Goal: Task Accomplishment & Management: Use online tool/utility

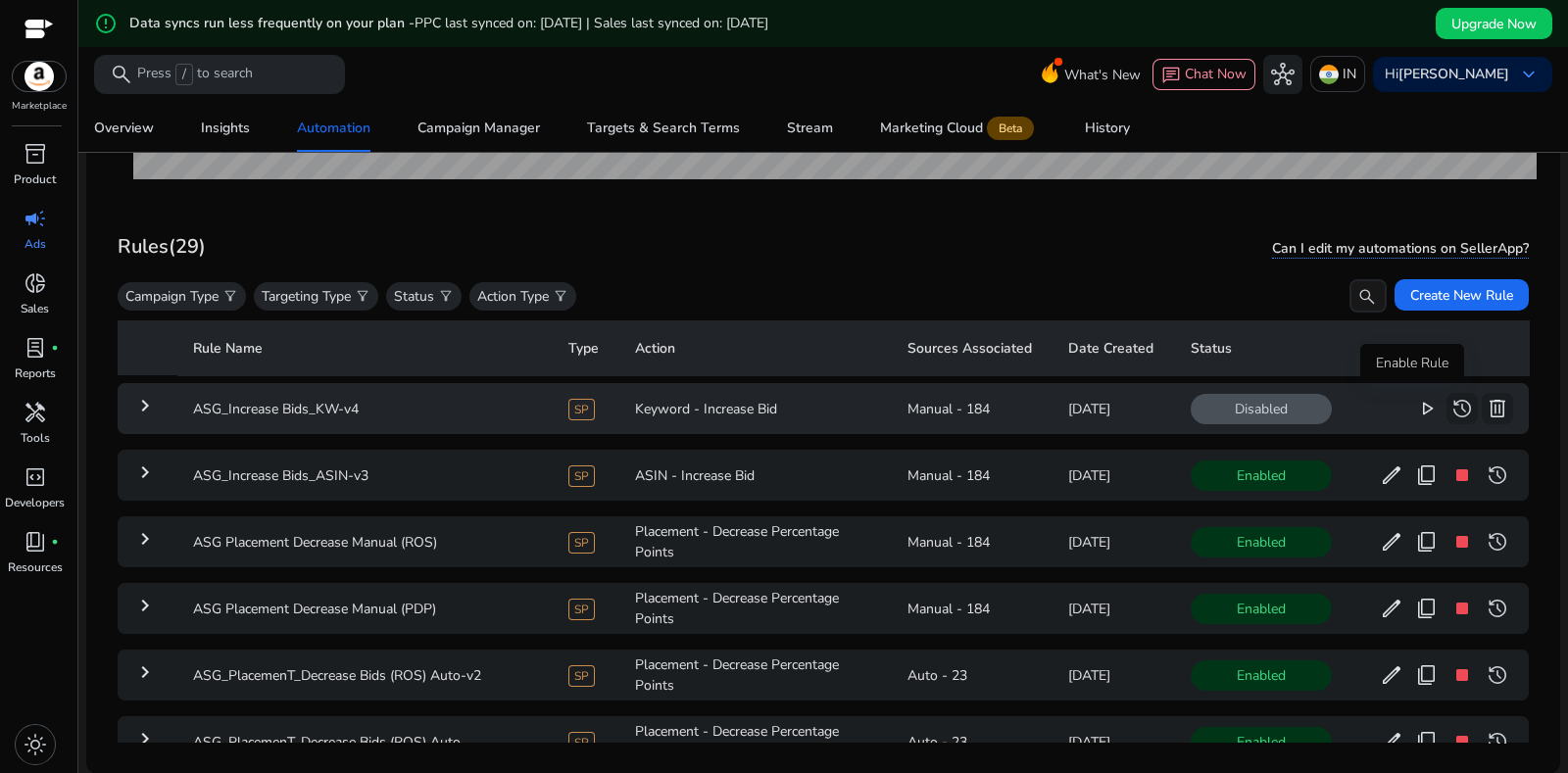
click at [1421, 408] on span "play_arrow" at bounding box center [1427, 409] width 24 height 24
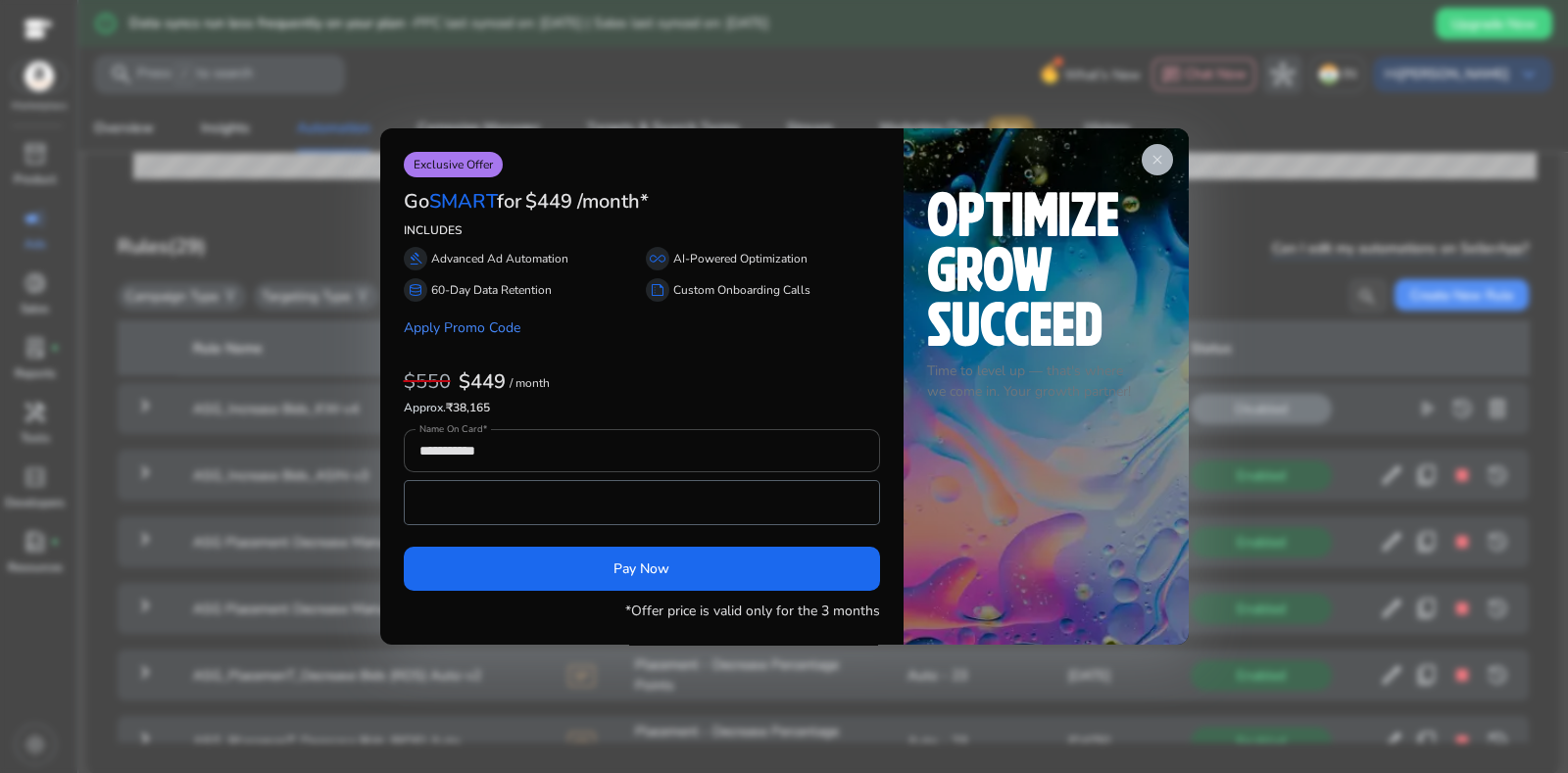
click at [1143, 156] on app-icon "close" at bounding box center [1157, 160] width 32 height 32
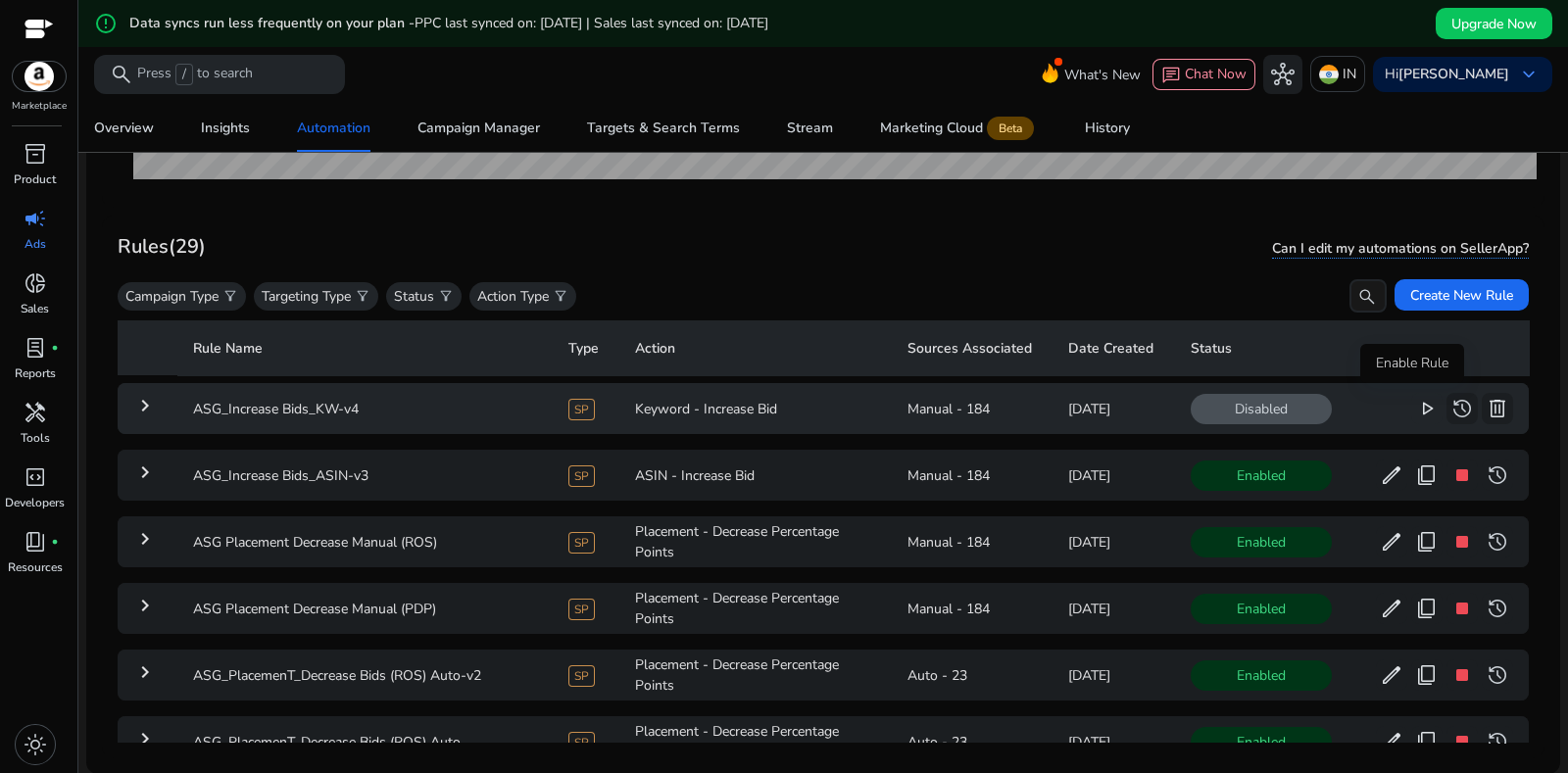
click at [1415, 406] on span "play_arrow" at bounding box center [1427, 409] width 24 height 24
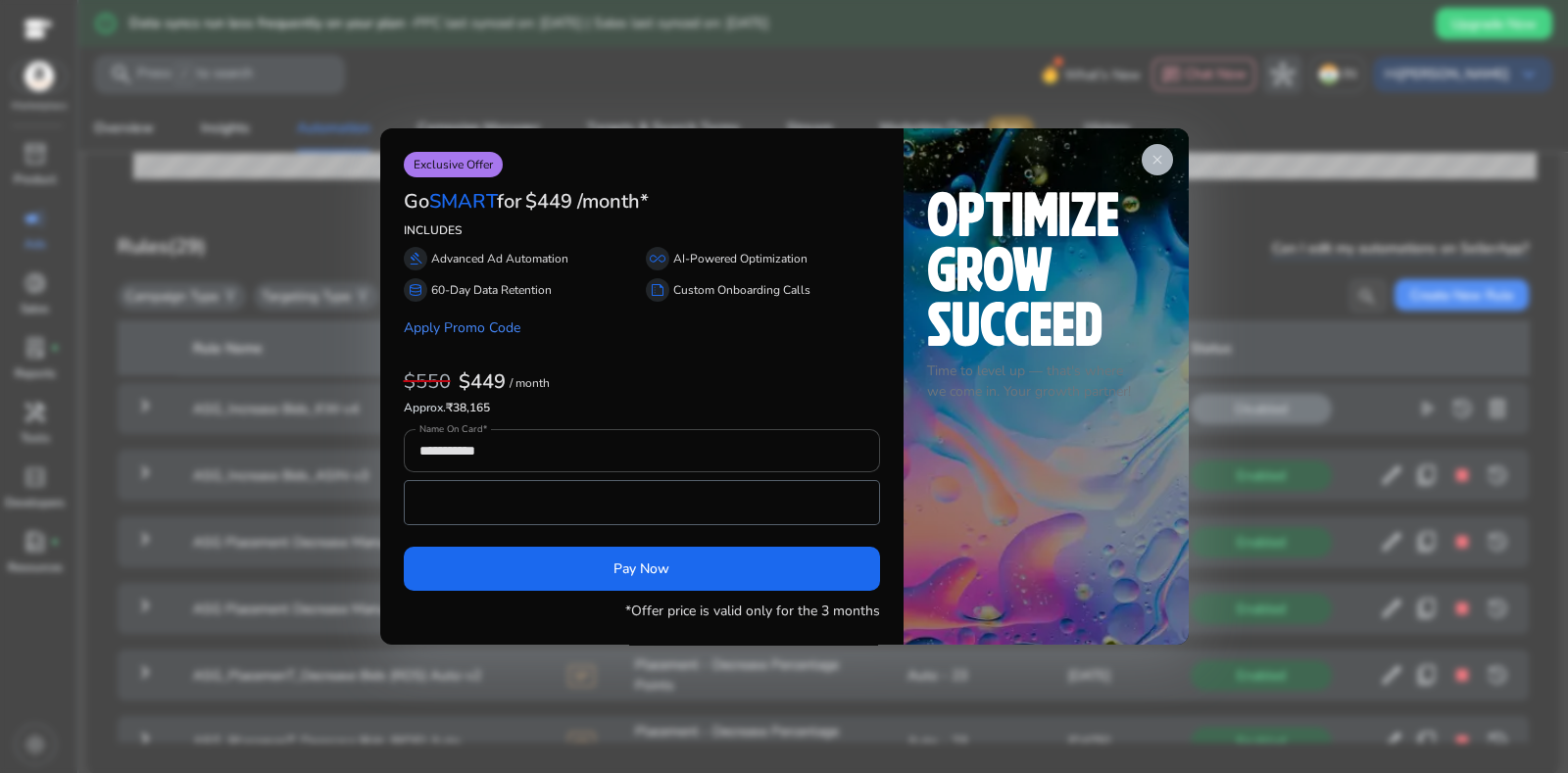
click at [1161, 160] on span "close" at bounding box center [1157, 160] width 16 height 16
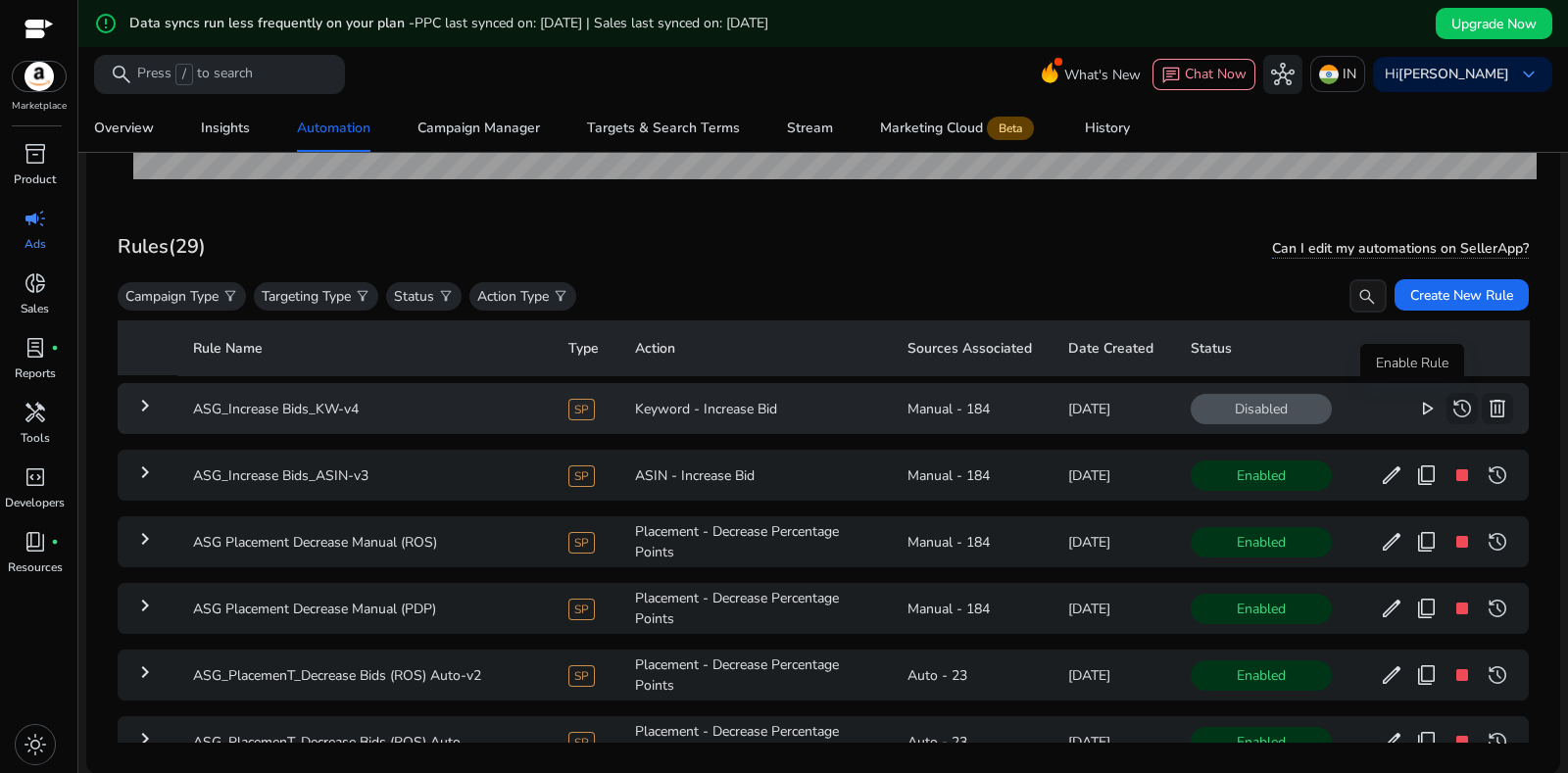
click at [1415, 406] on span "play_arrow" at bounding box center [1427, 409] width 24 height 24
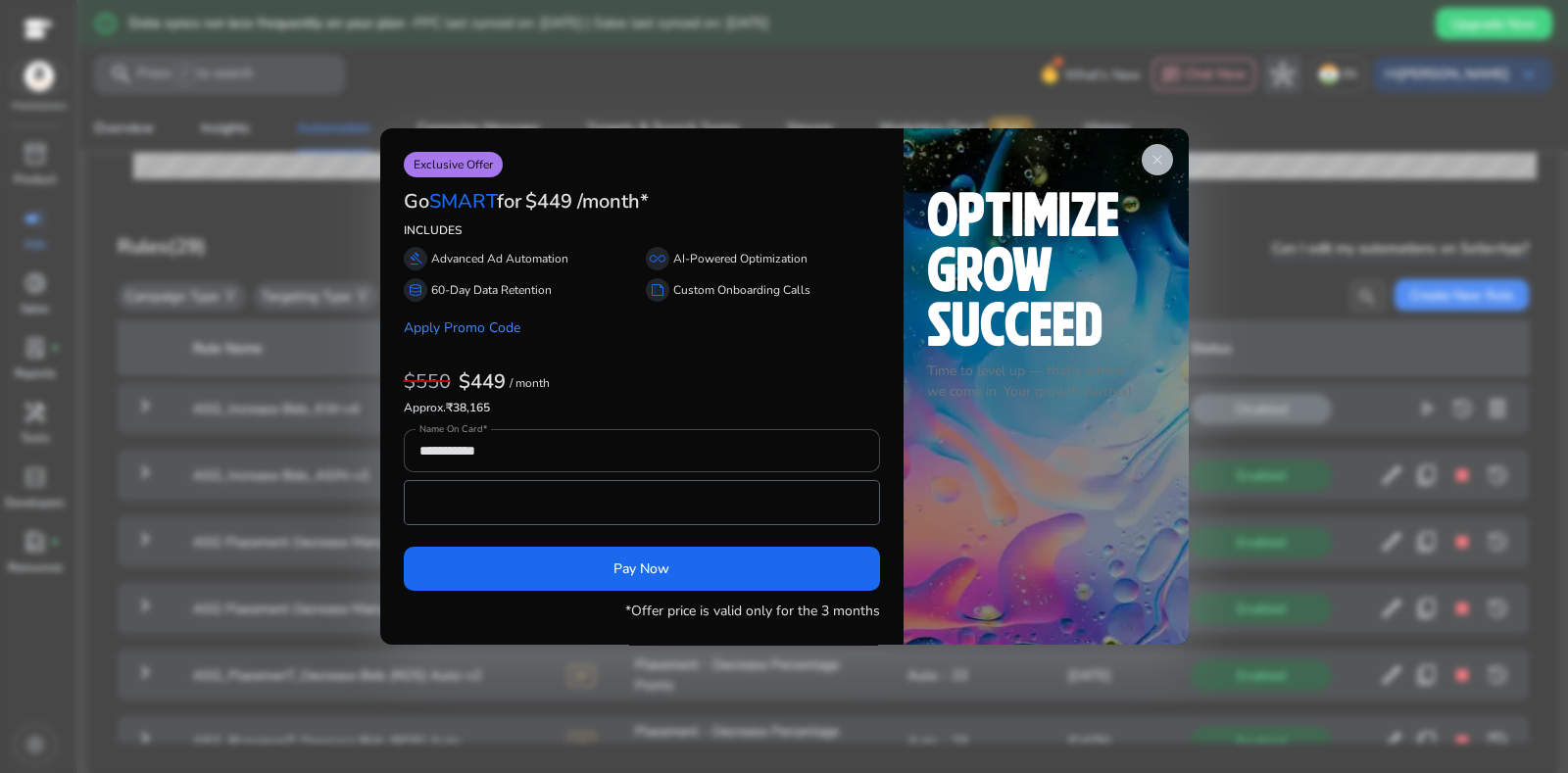
click at [1160, 159] on span "close" at bounding box center [1157, 160] width 16 height 16
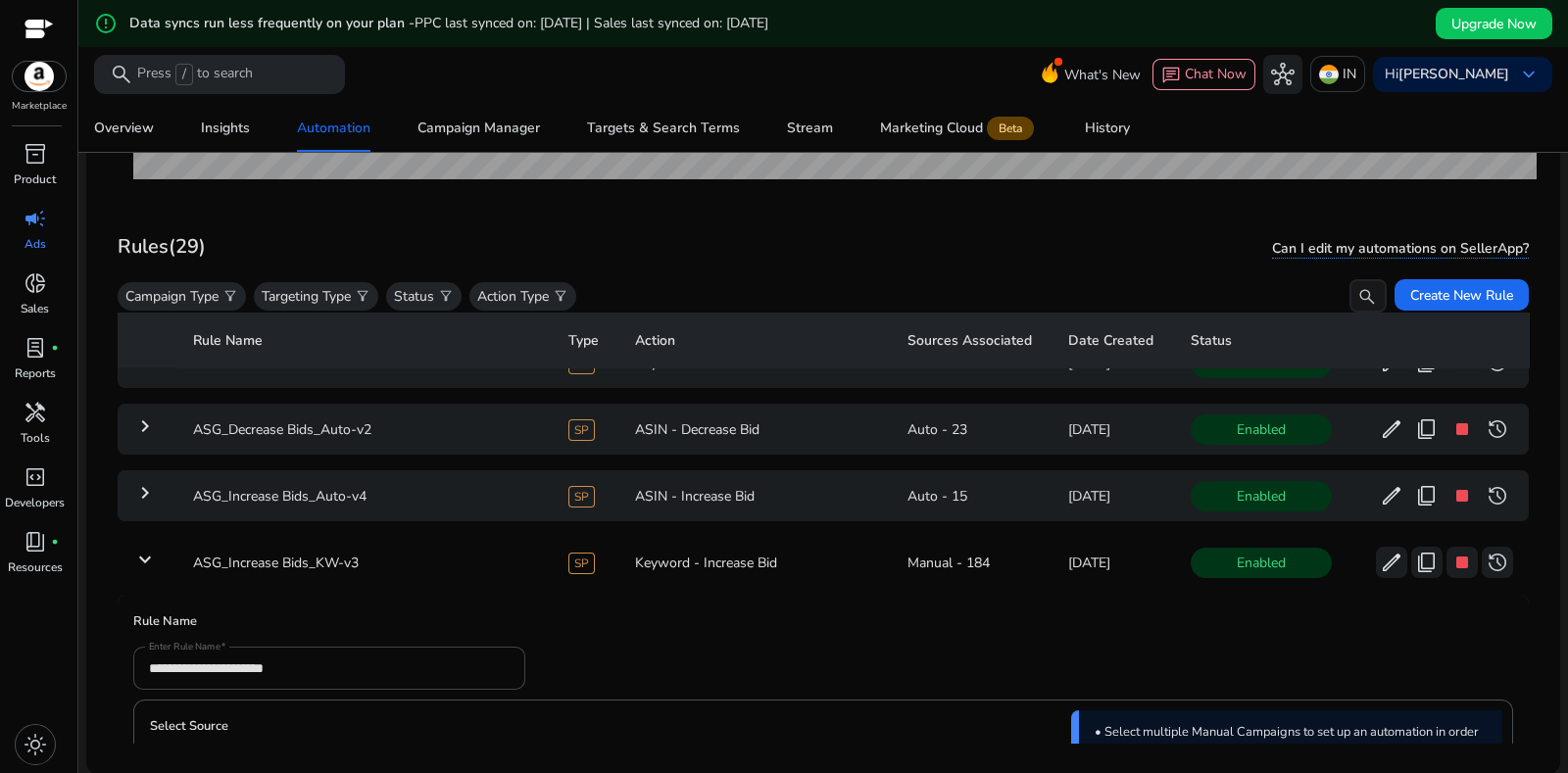
scroll to position [1158, 0]
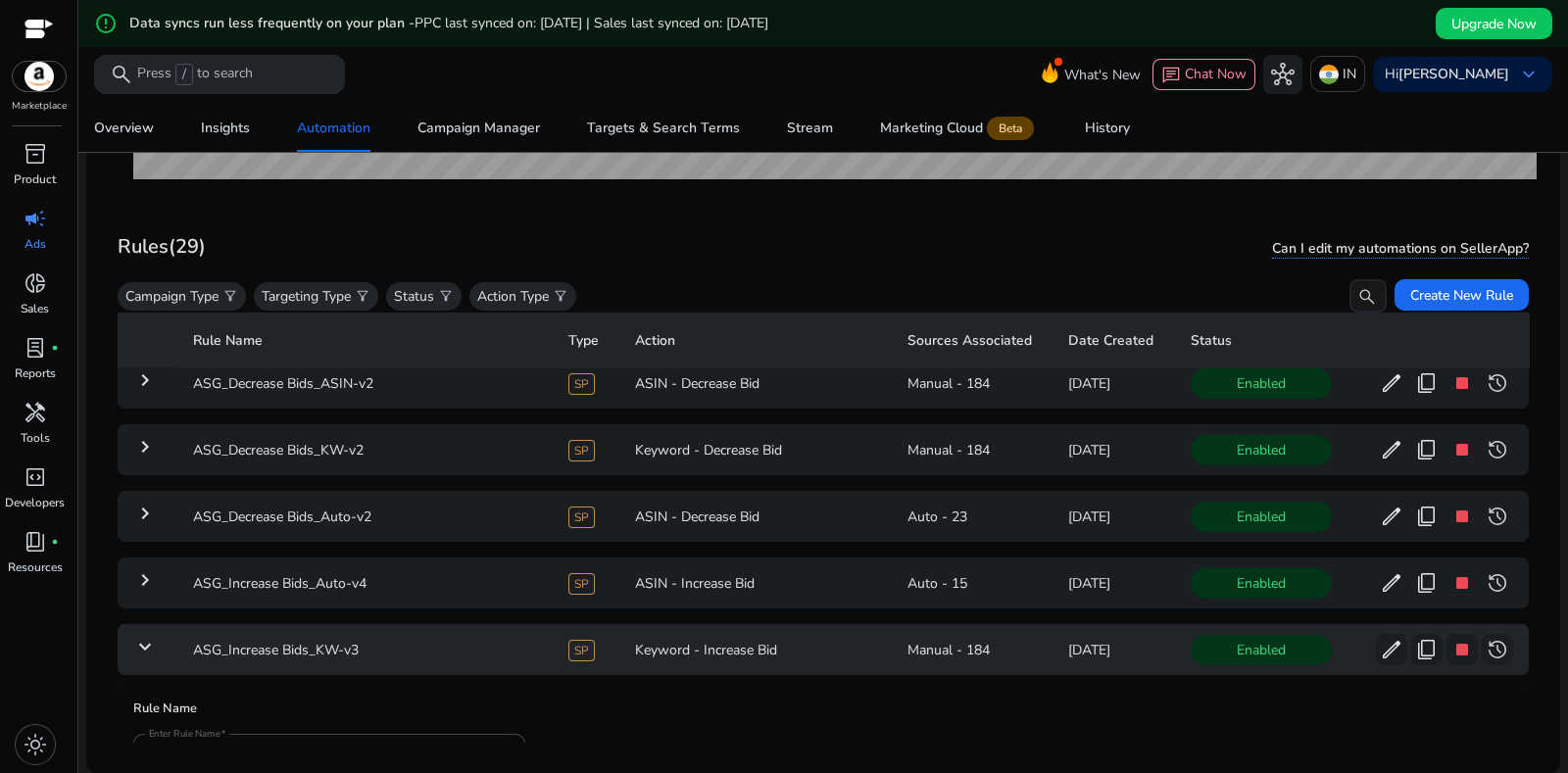
click at [155, 635] on mat-icon "keyboard_arrow_down" at bounding box center [145, 647] width 24 height 24
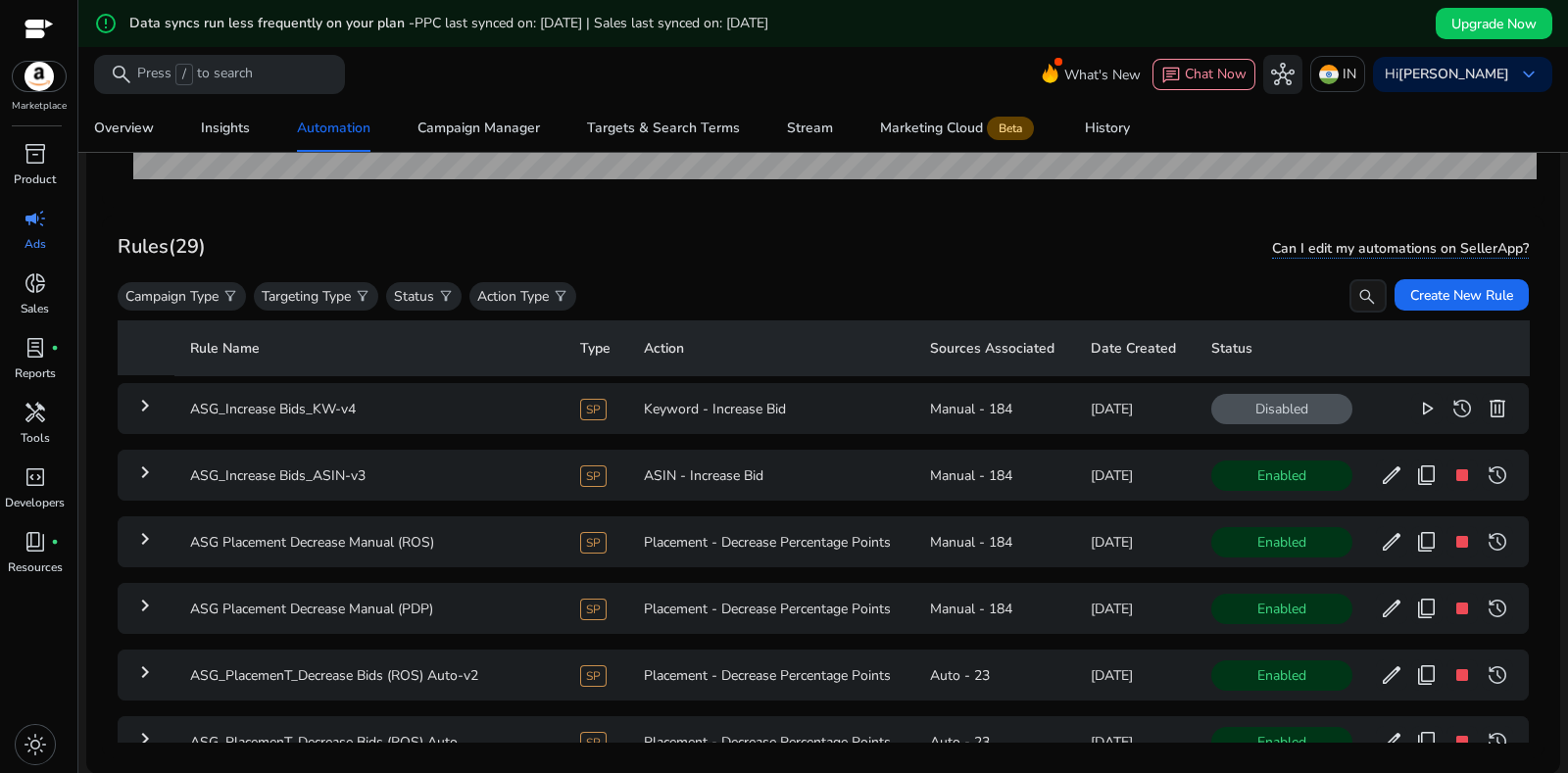
scroll to position [11, 0]
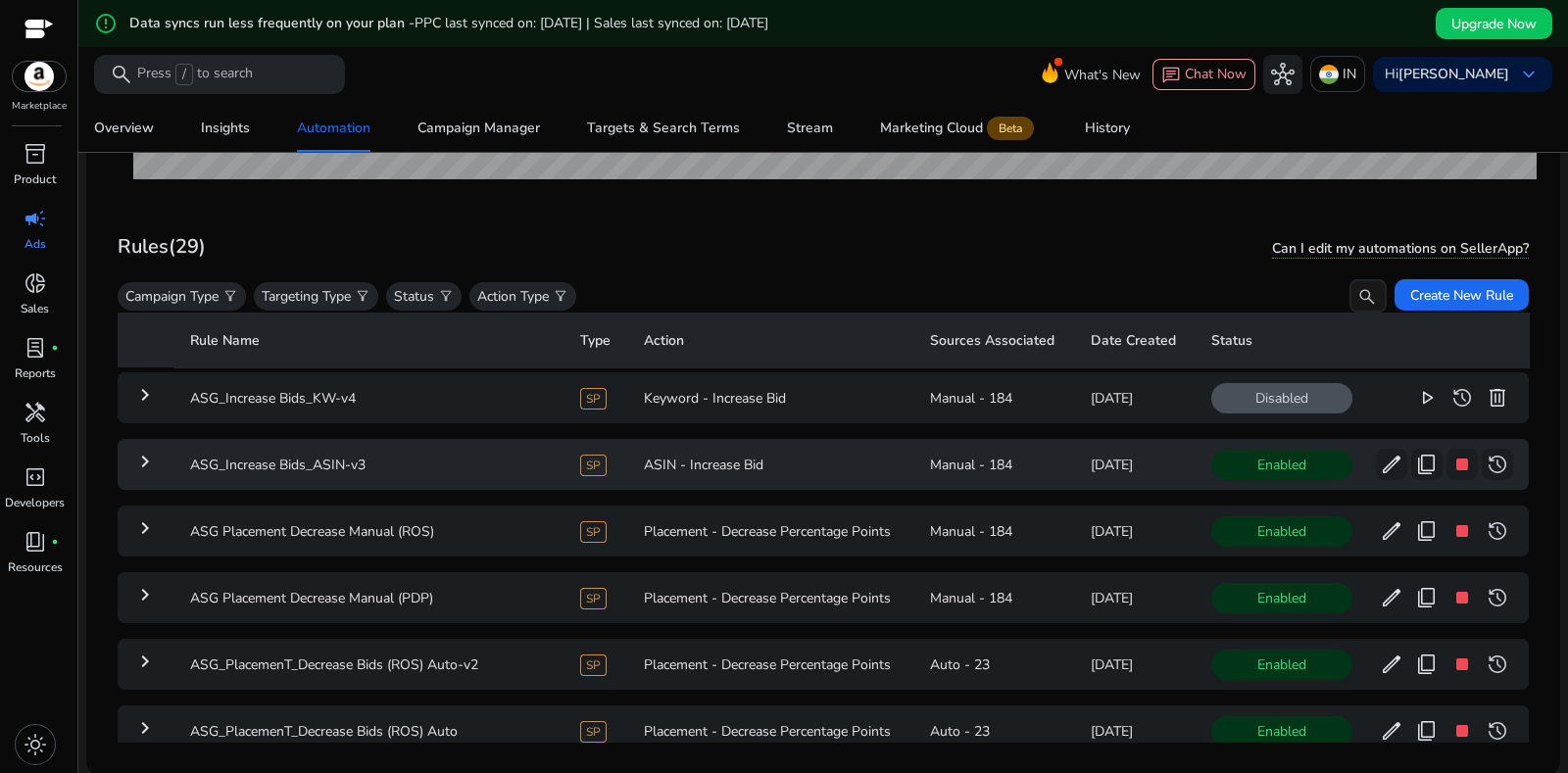
click at [134, 453] on mat-icon "keyboard_arrow_right" at bounding box center [145, 462] width 24 height 24
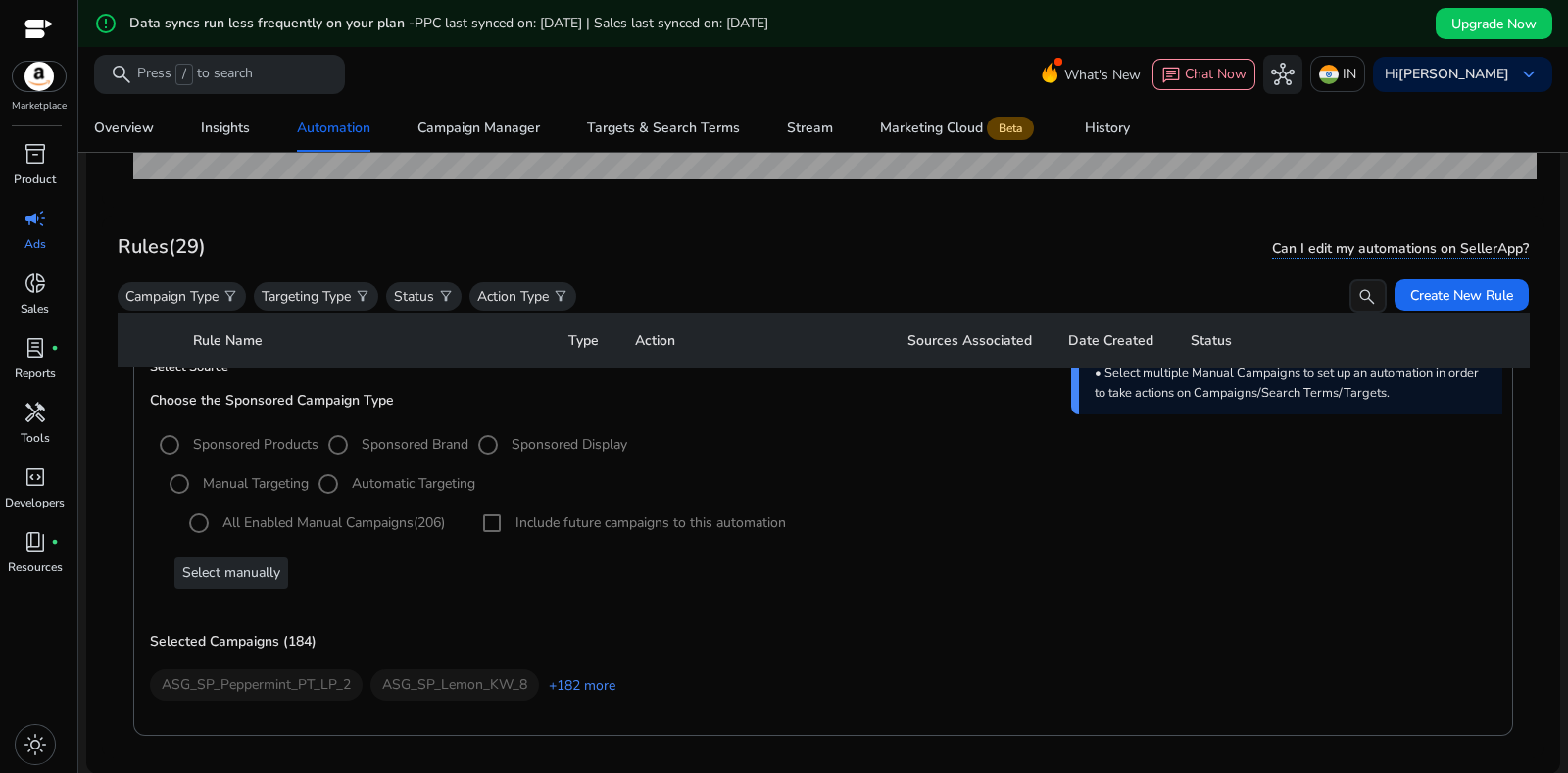
scroll to position [294, 0]
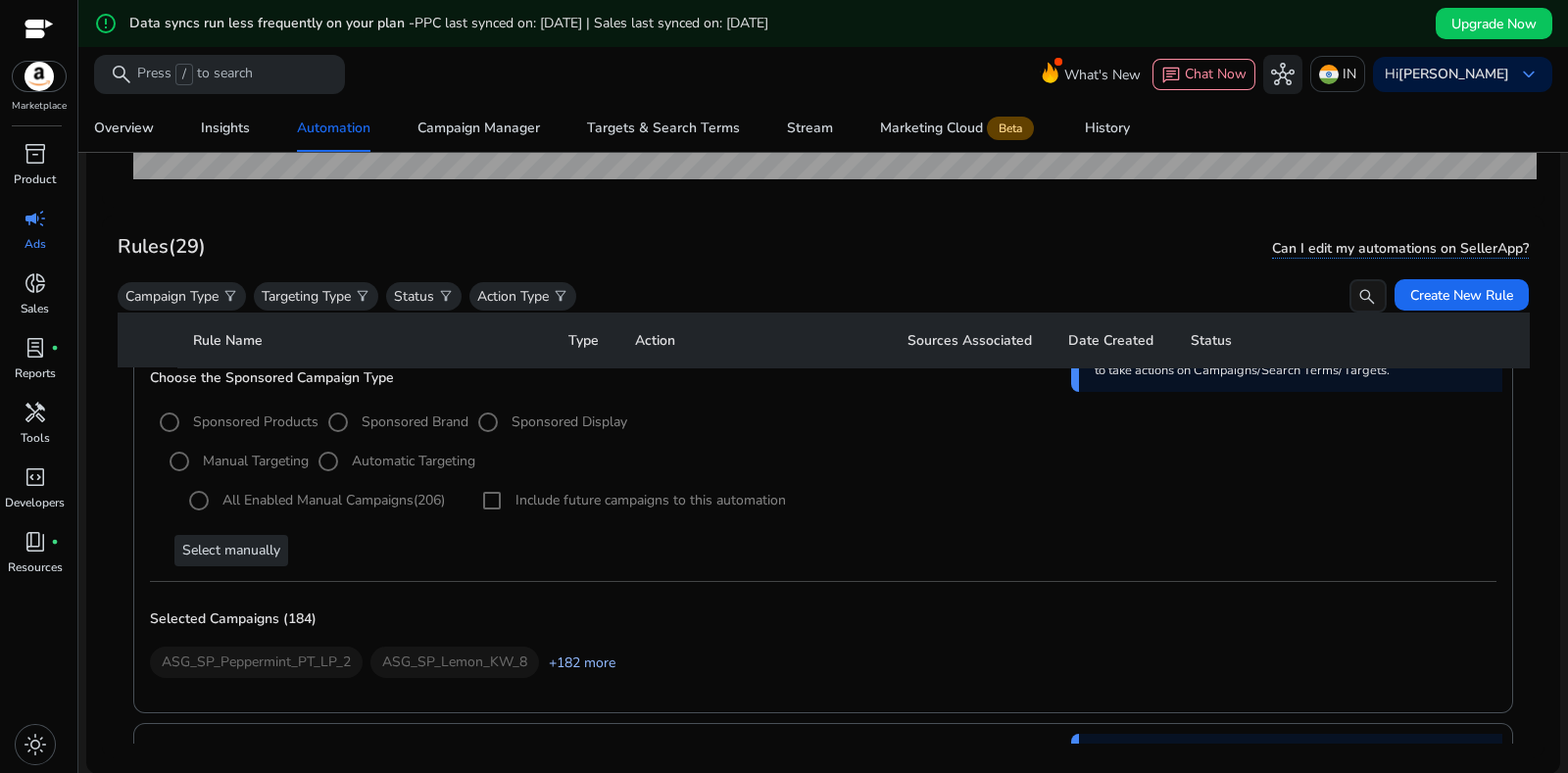
click at [589, 668] on link "+182 more" at bounding box center [577, 663] width 77 height 21
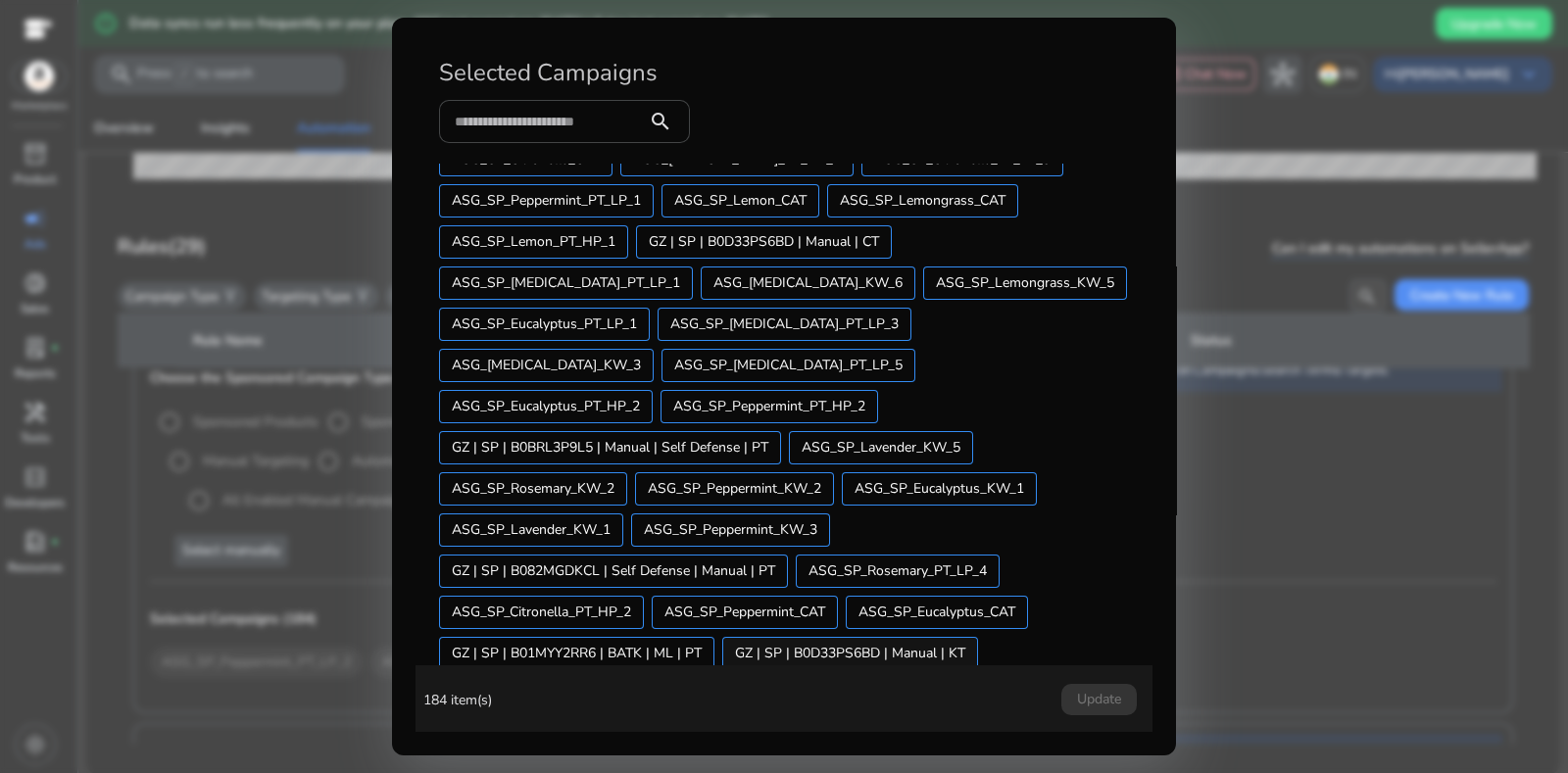
scroll to position [0, 0]
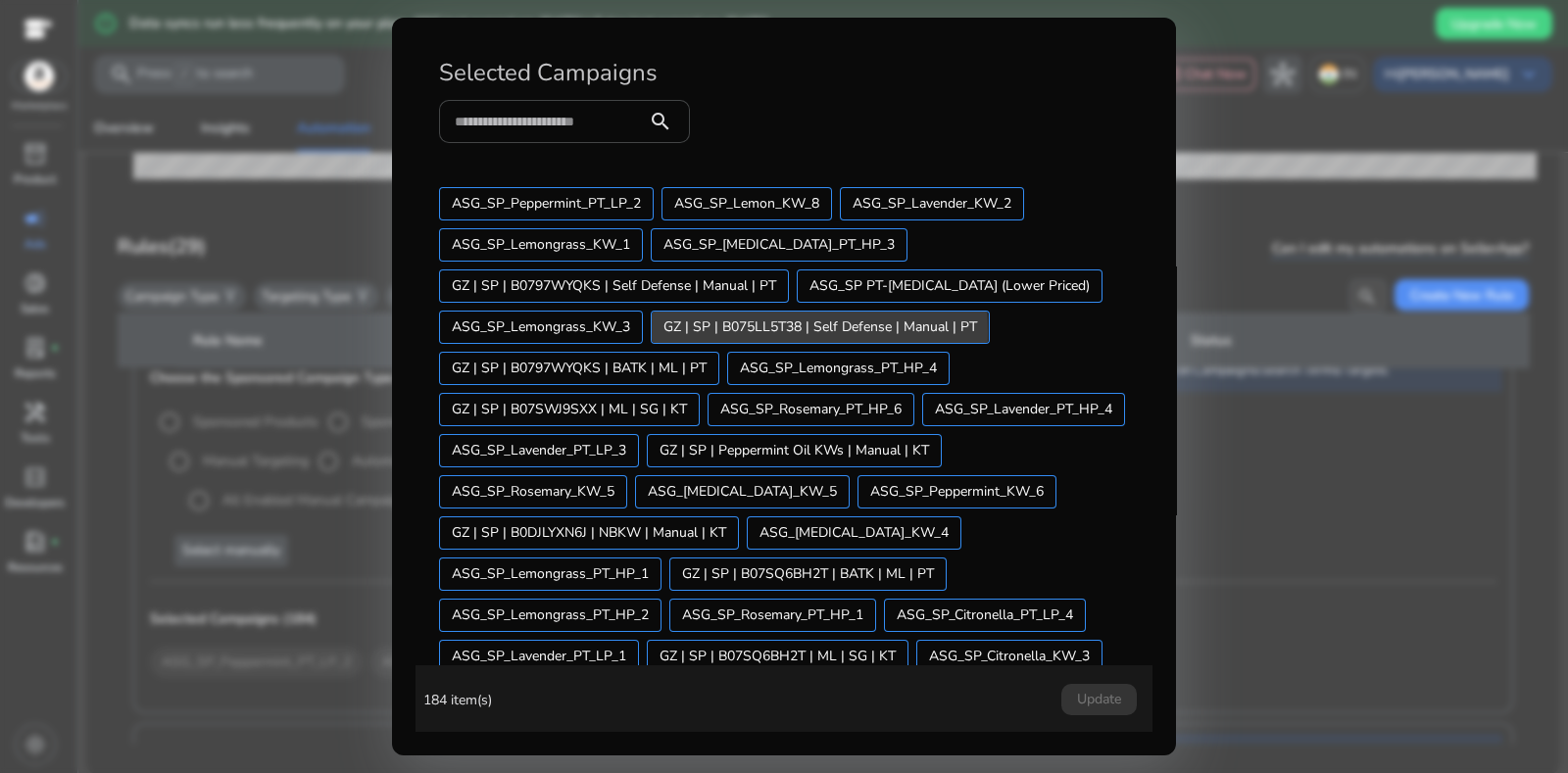
drag, startPoint x: 777, startPoint y: 369, endPoint x: 716, endPoint y: 331, distance: 71.9
click at [716, 331] on span "GZ | SP | B075LL5T38 | Self Defense | Manual | PT" at bounding box center [820, 326] width 313 height 21
click at [1308, 244] on div at bounding box center [784, 386] width 1568 height 773
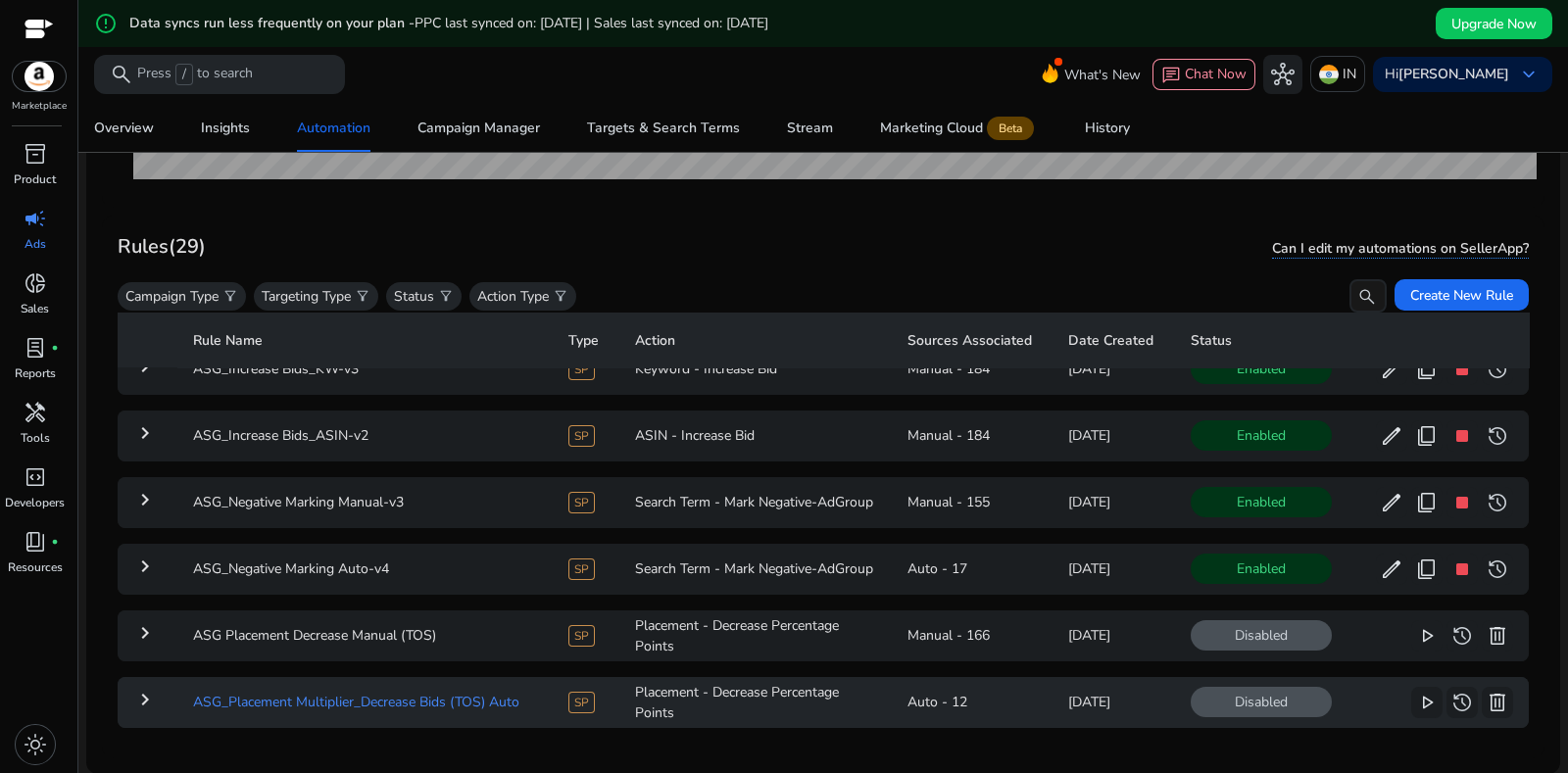
scroll to position [3572, 0]
click at [355, 546] on td "ASG_Negative Marking Auto-v4" at bounding box center [364, 569] width 374 height 51
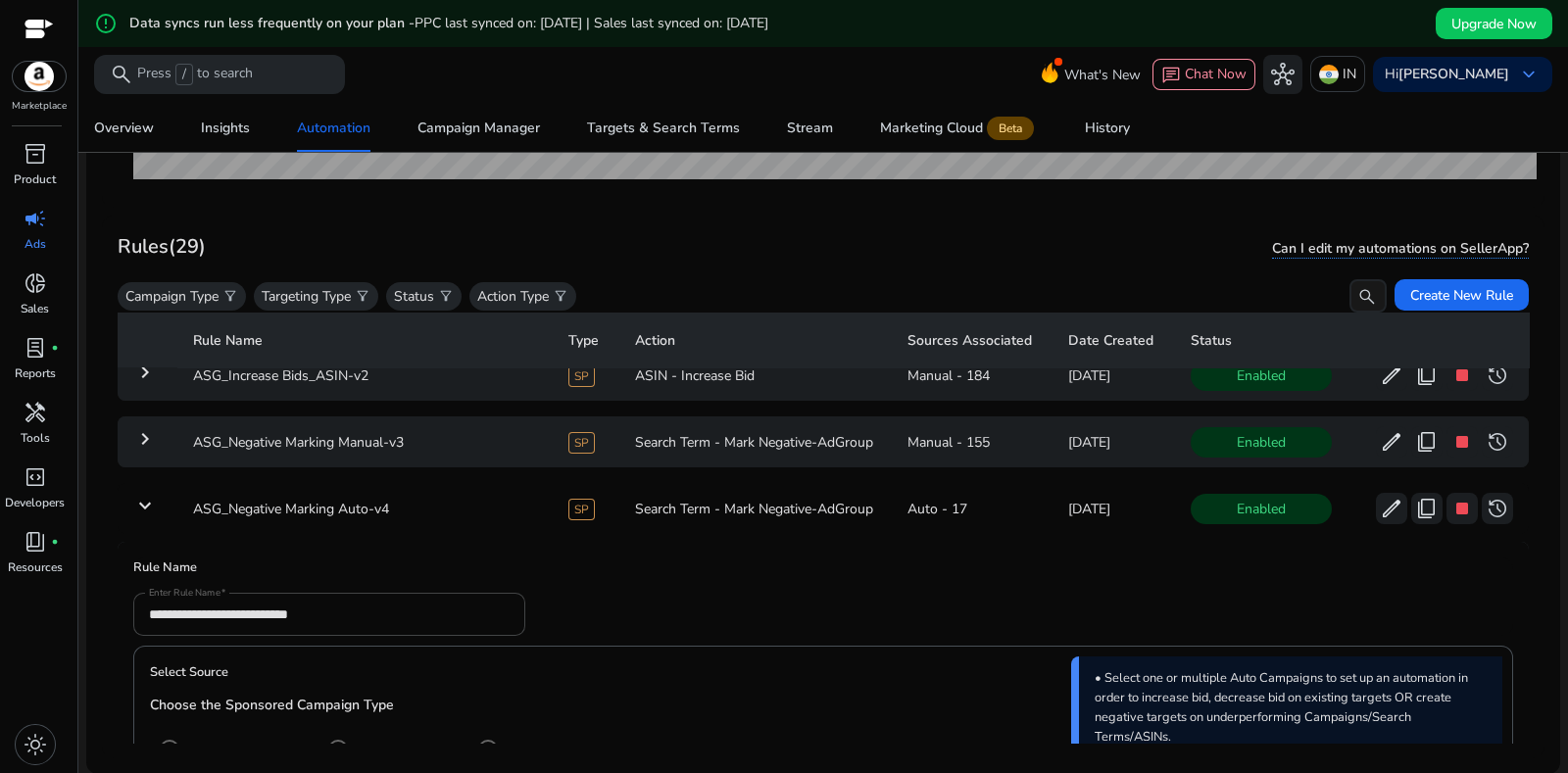
scroll to position [1454, 0]
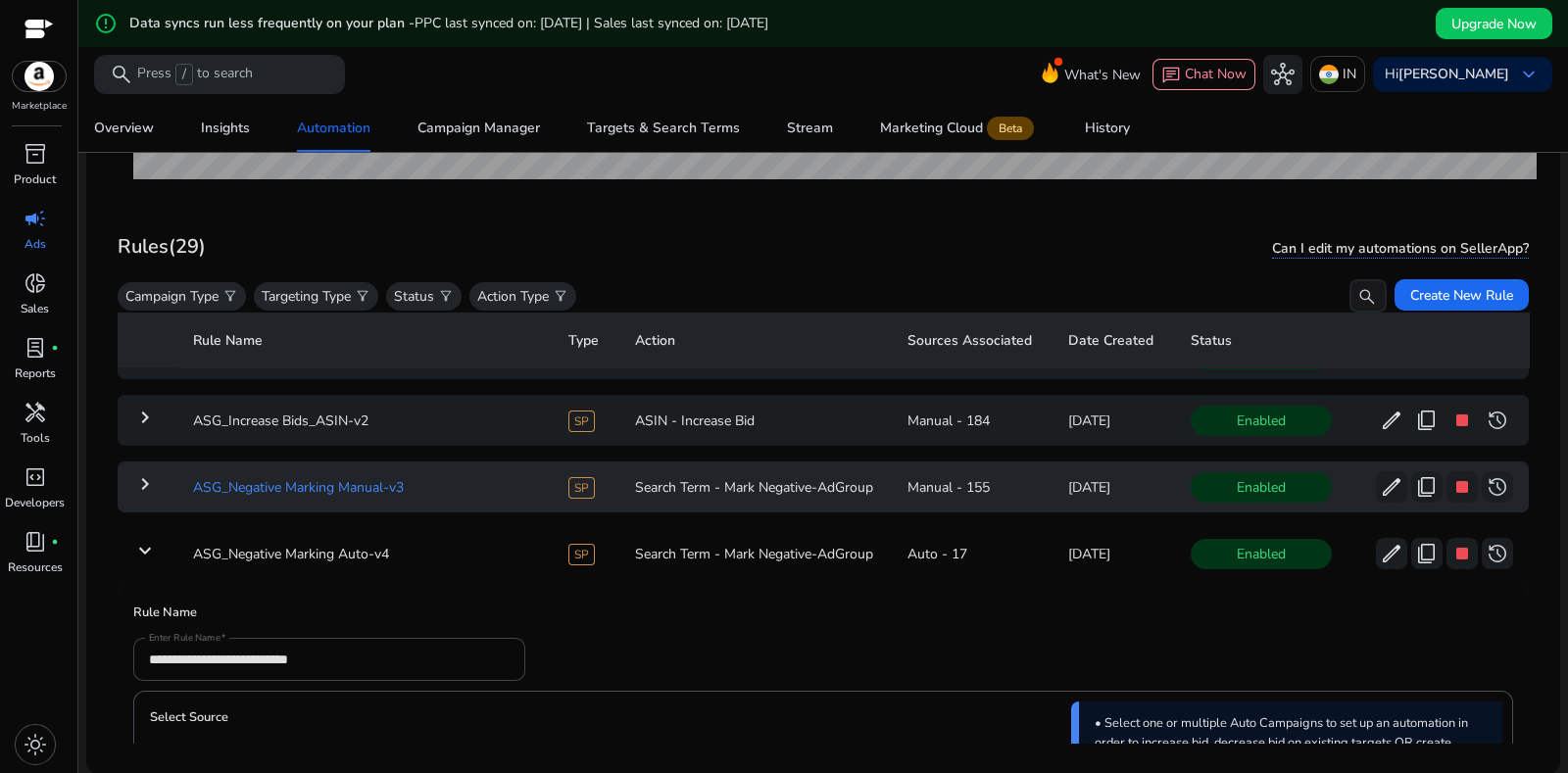
click at [370, 474] on td "ASG_Negative Marking Manual-v3" at bounding box center [364, 487] width 374 height 51
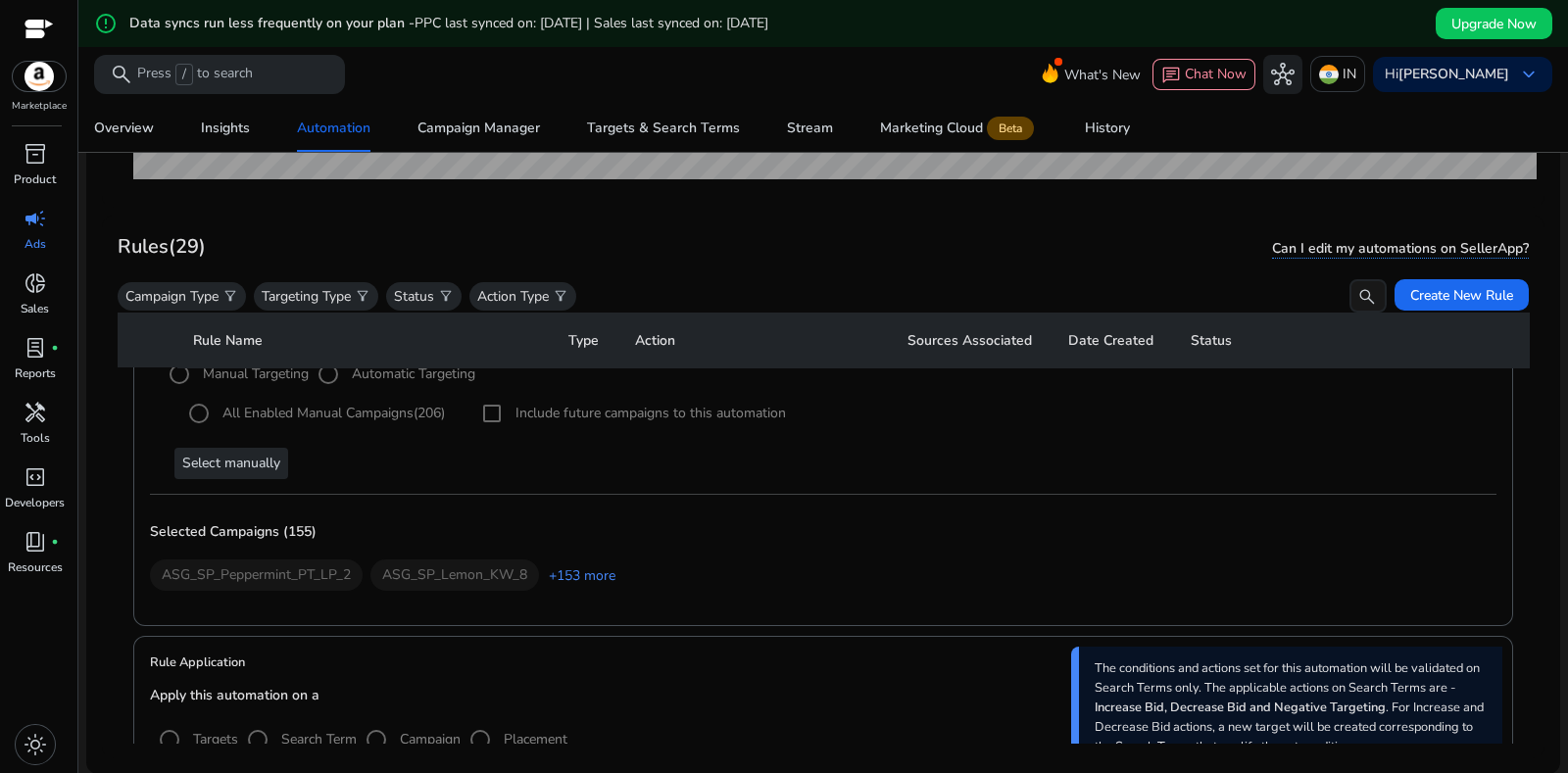
scroll to position [1848, 0]
click at [598, 564] on link "+153 more" at bounding box center [577, 574] width 77 height 21
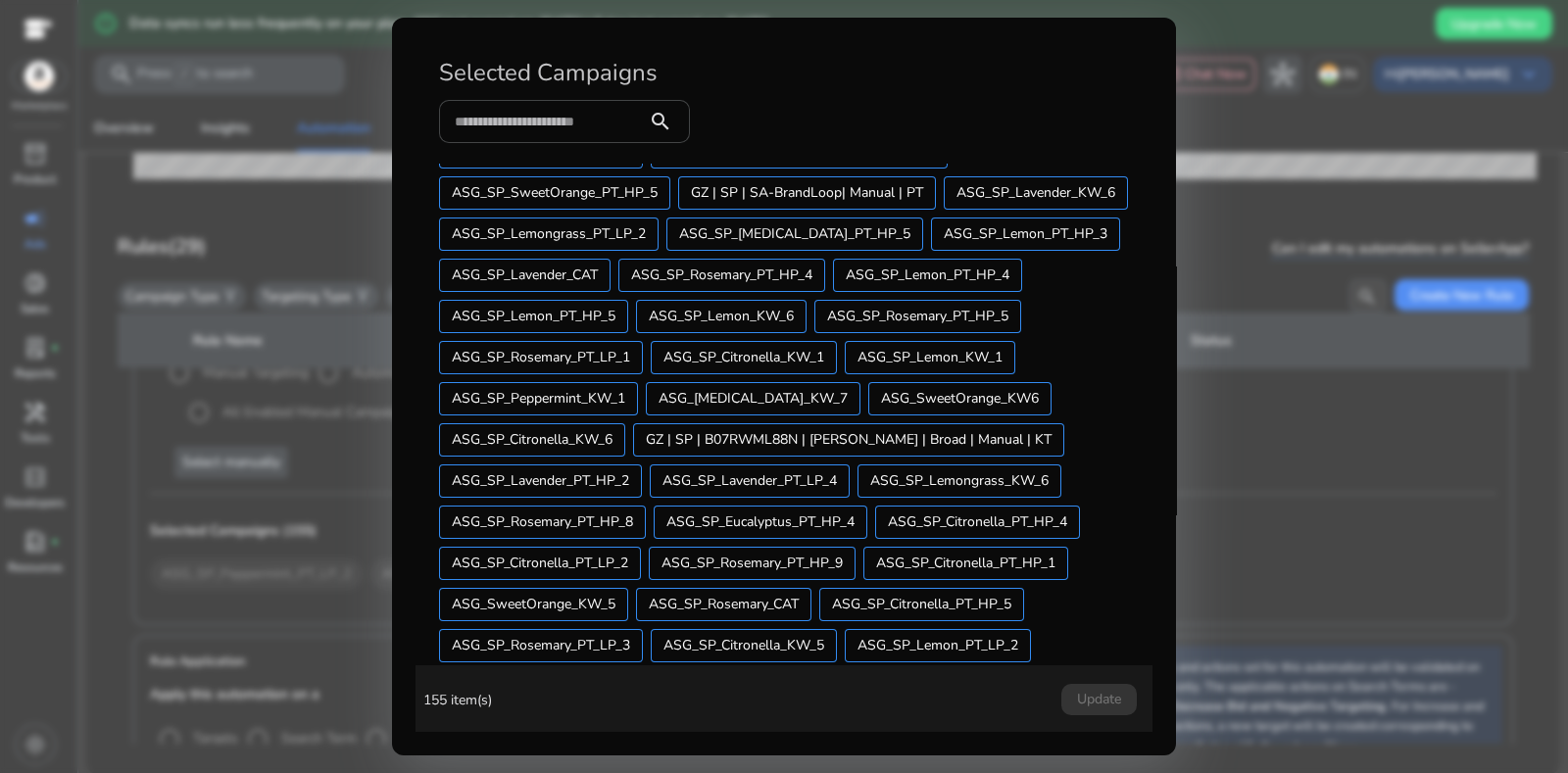
scroll to position [0, 0]
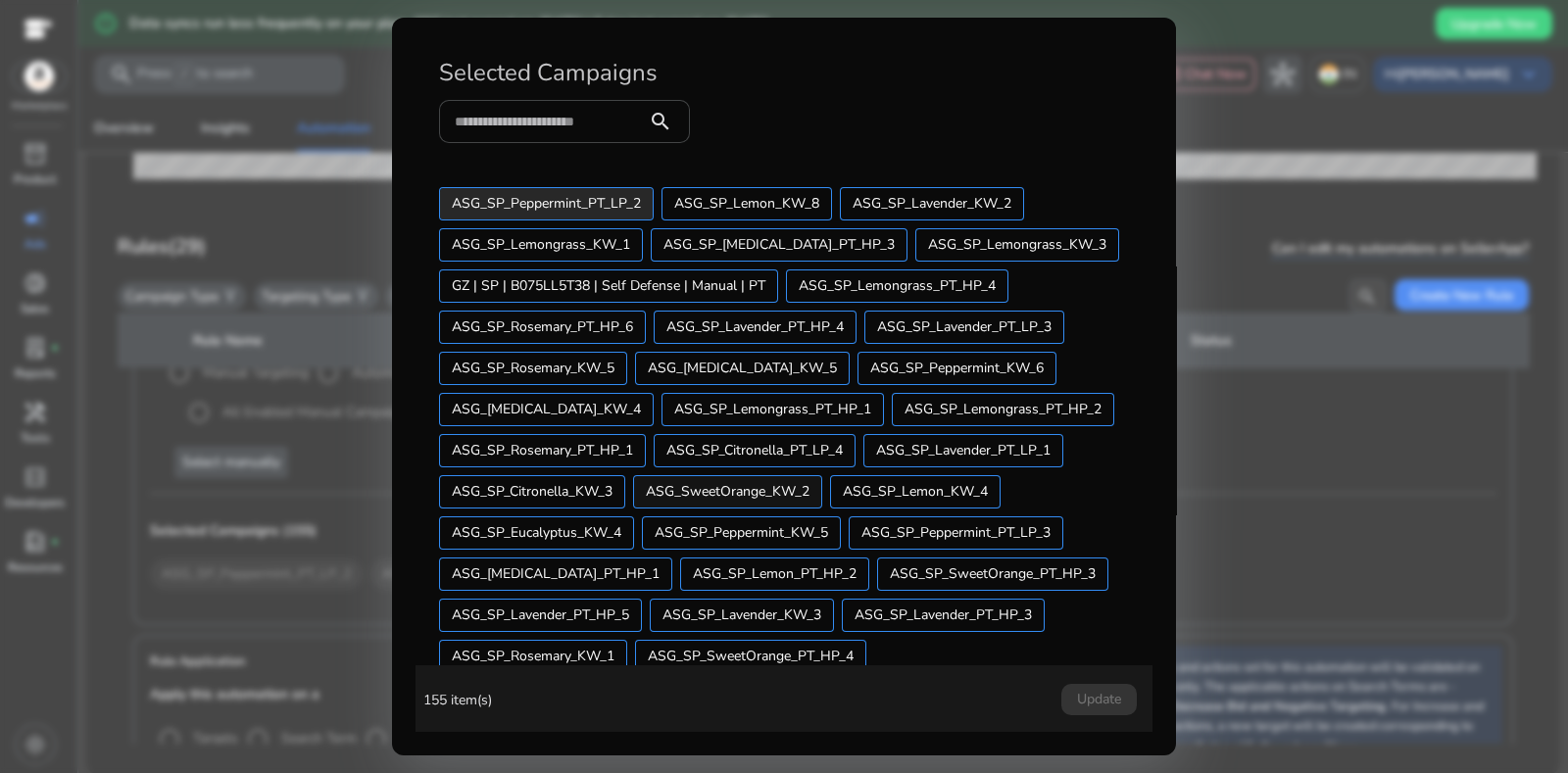
click at [1312, 330] on div at bounding box center [784, 386] width 1568 height 773
